Goal: Transaction & Acquisition: Book appointment/travel/reservation

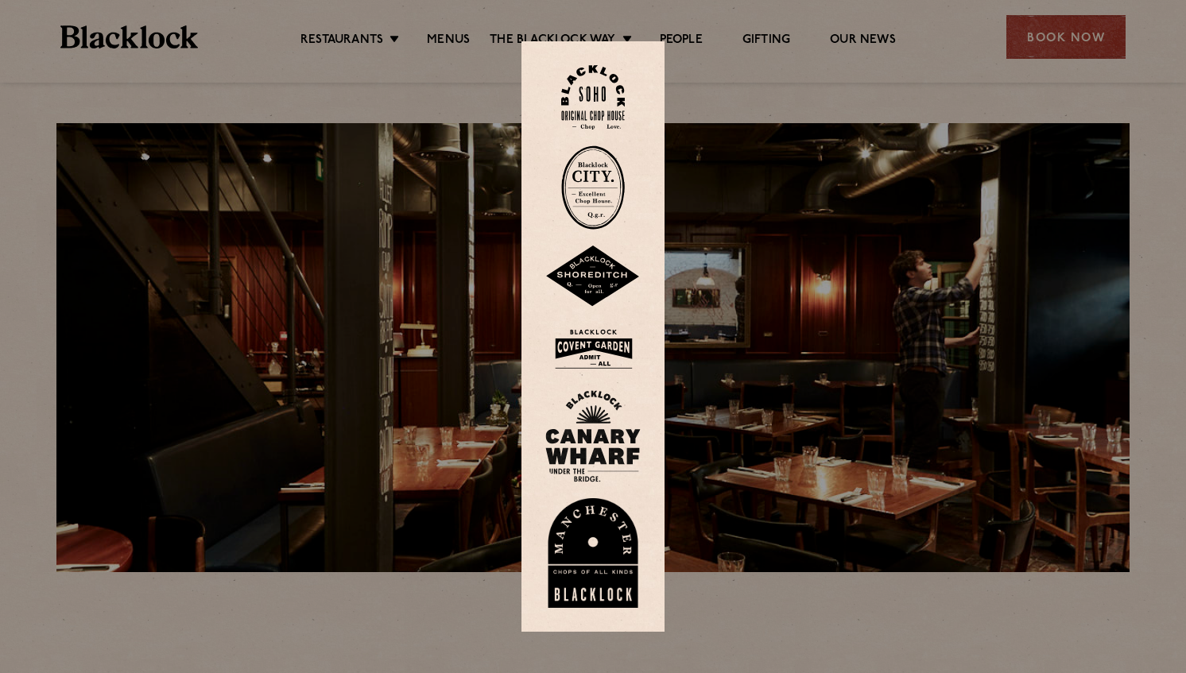
click at [1061, 43] on div at bounding box center [593, 336] width 1186 height 673
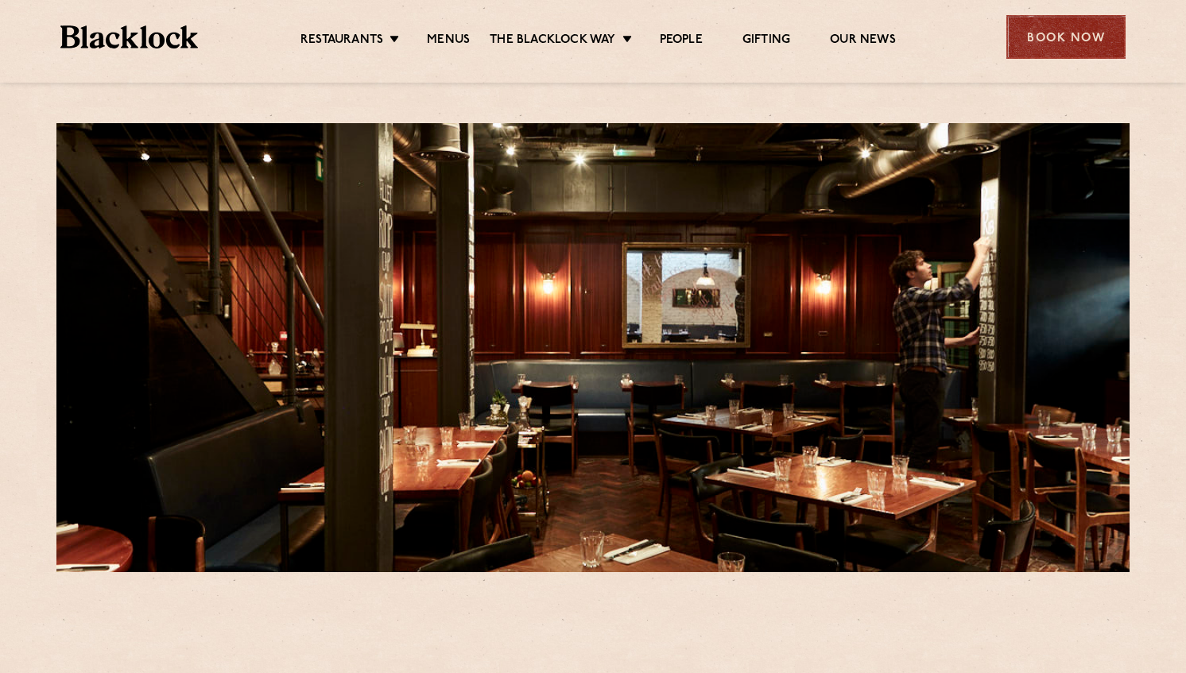
click at [1063, 43] on div "Book Now" at bounding box center [1065, 37] width 119 height 44
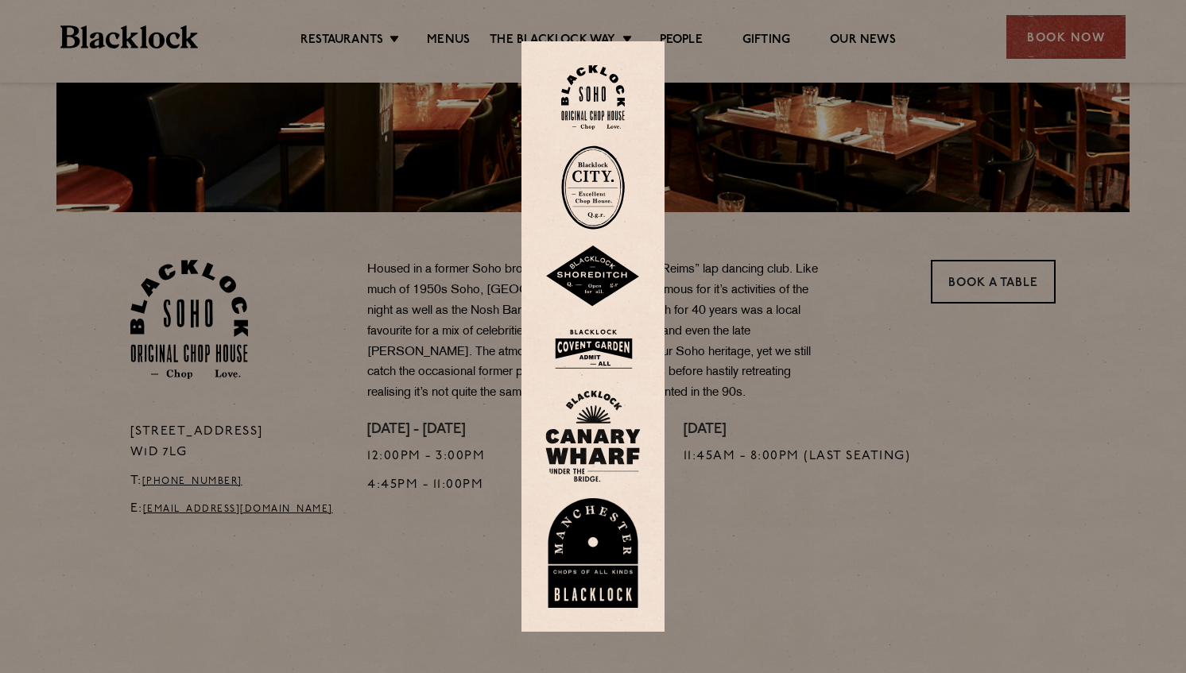
scroll to position [556, 0]
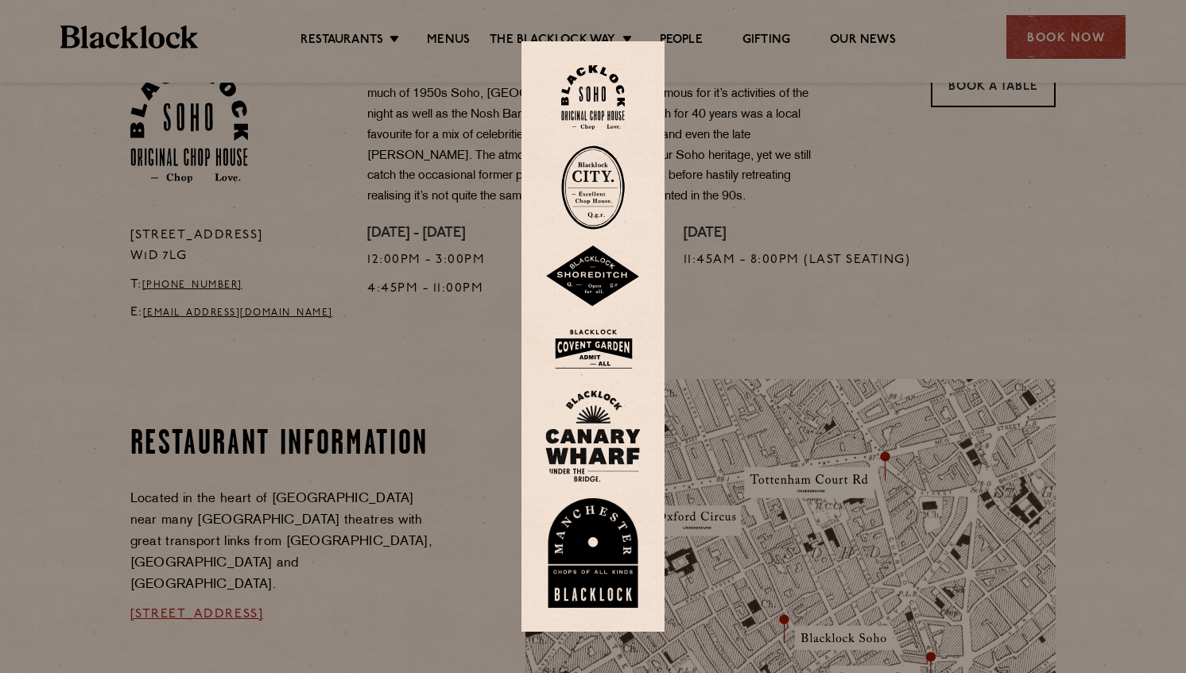
click at [1072, 363] on div at bounding box center [593, 336] width 1186 height 673
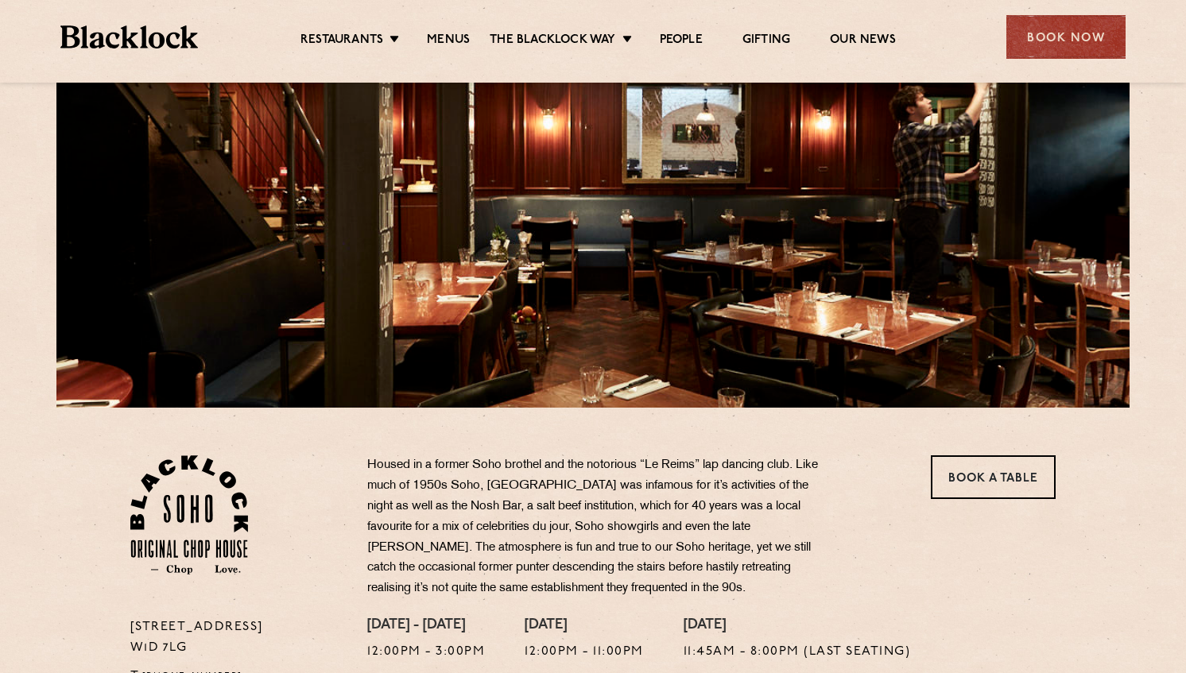
scroll to position [159, 0]
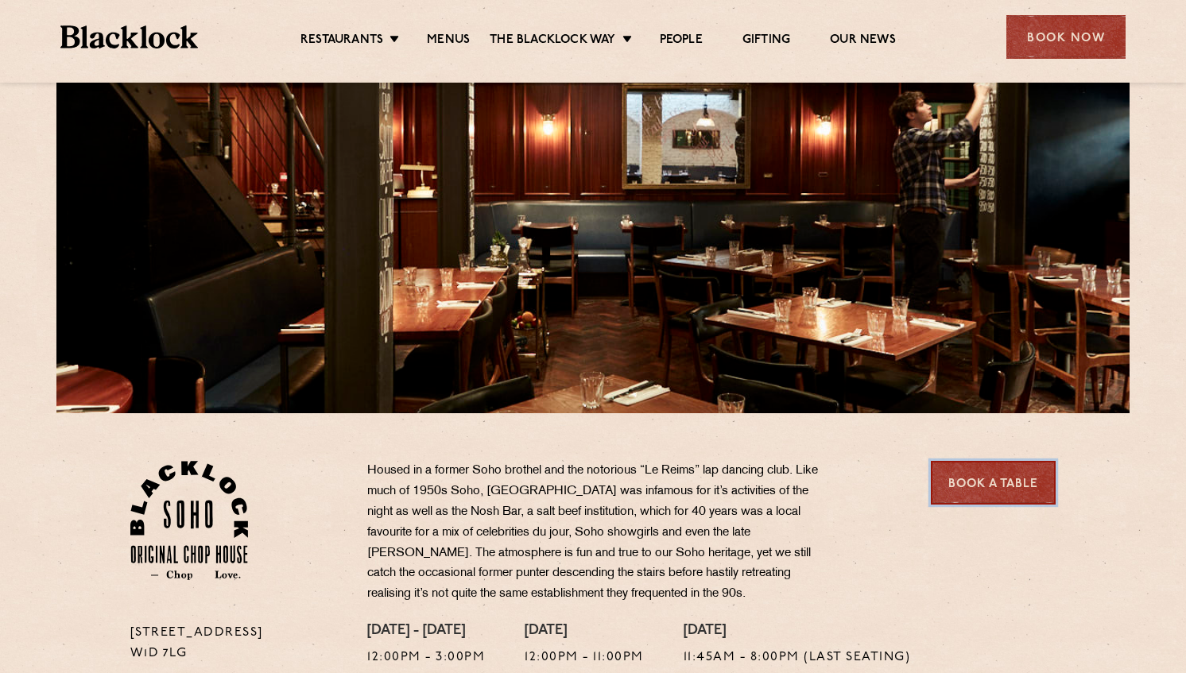
click at [973, 490] on link "Book a Table" at bounding box center [993, 483] width 125 height 44
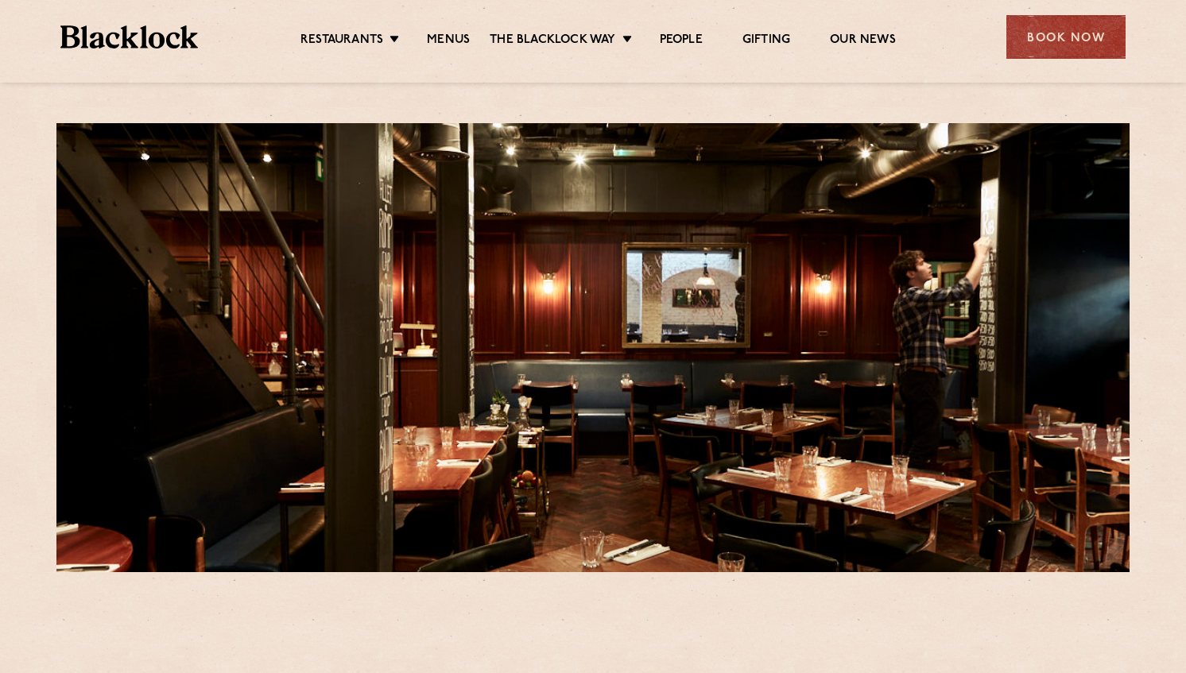
drag, startPoint x: 932, startPoint y: 612, endPoint x: 575, endPoint y: 396, distance: 417.3
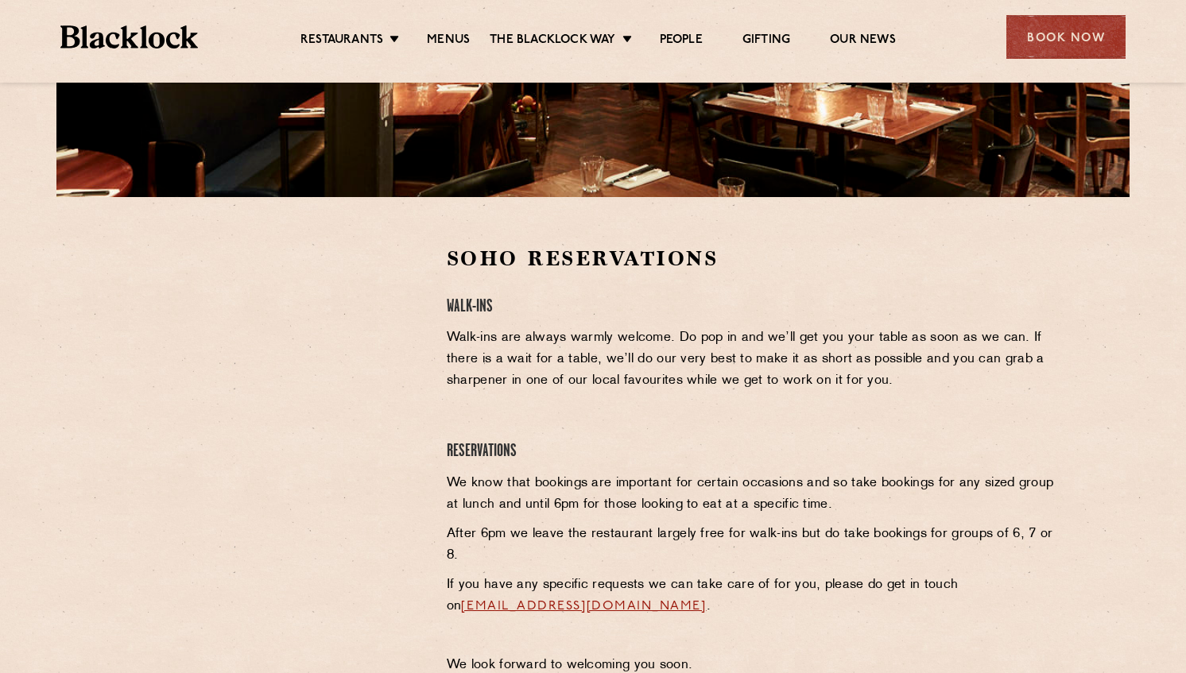
scroll to position [318, 0]
